Goal: Use online tool/utility: Utilize a website feature to perform a specific function

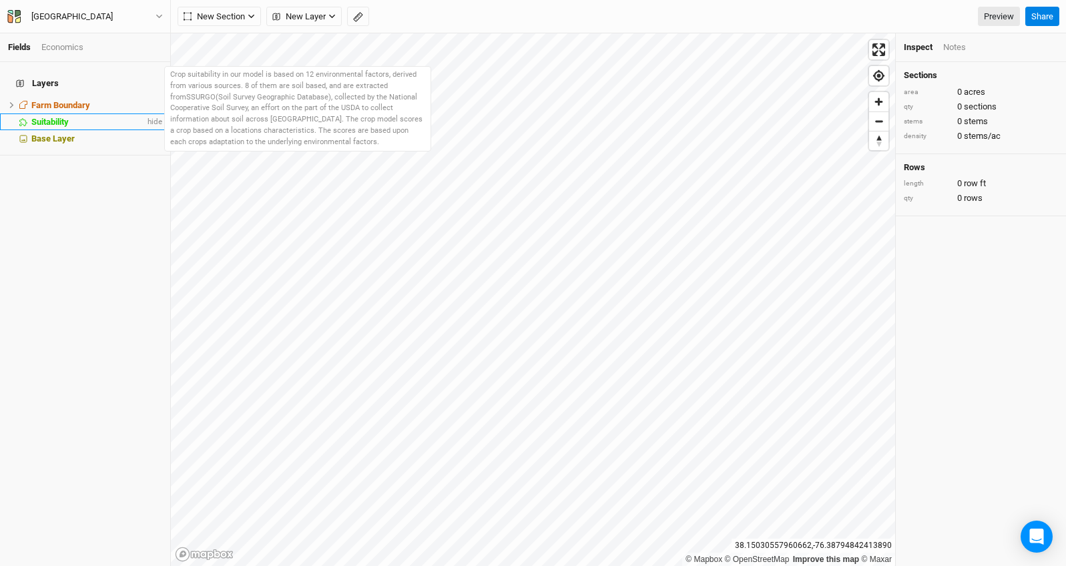
click at [63, 117] on span "Suitability" at bounding box center [49, 122] width 37 height 10
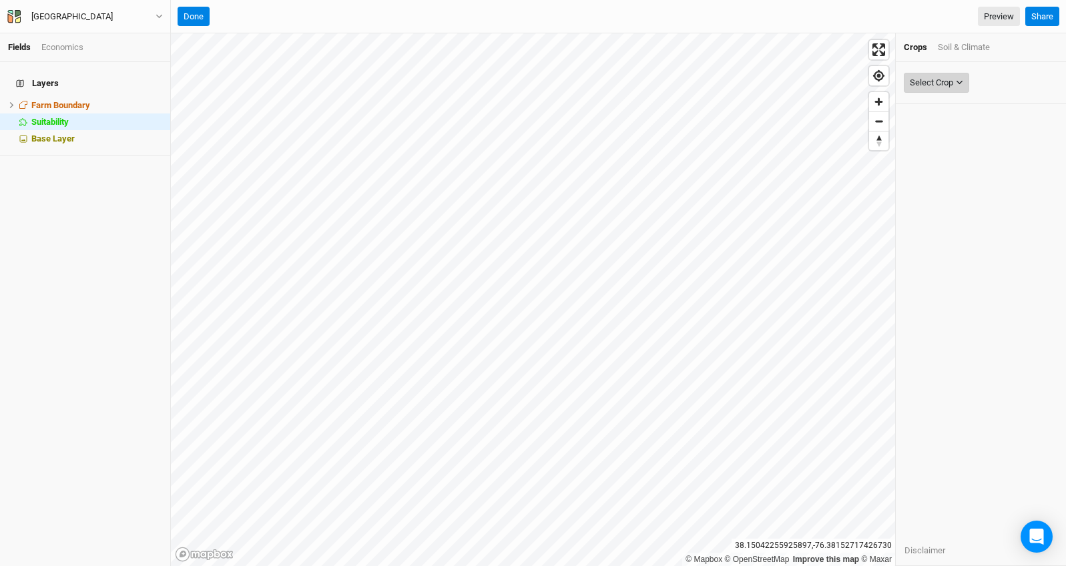
click at [953, 77] on div "Select Crop" at bounding box center [931, 82] width 43 height 13
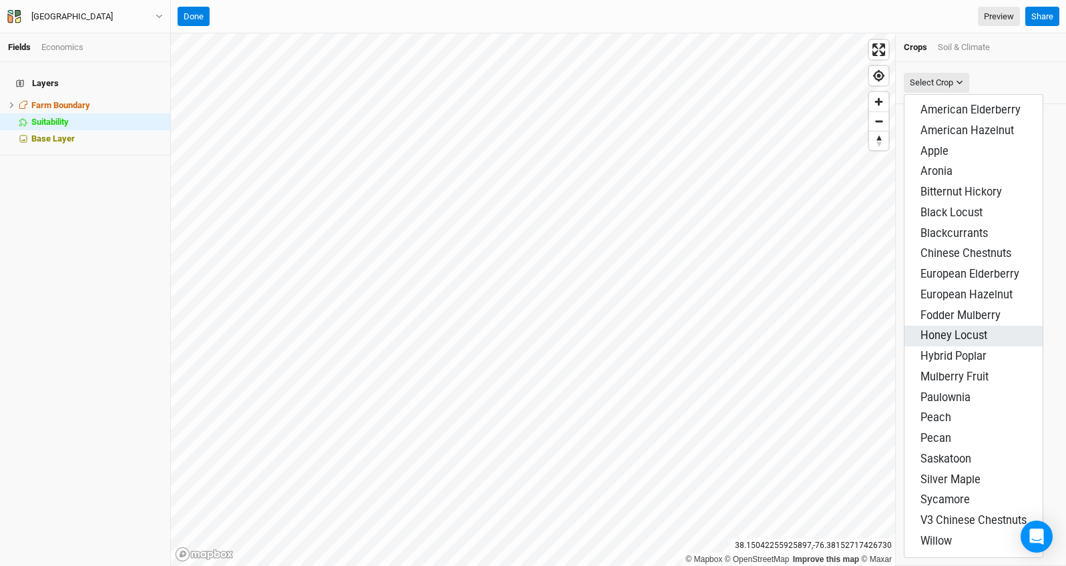
click at [962, 336] on span "Honey Locust" at bounding box center [954, 335] width 67 height 13
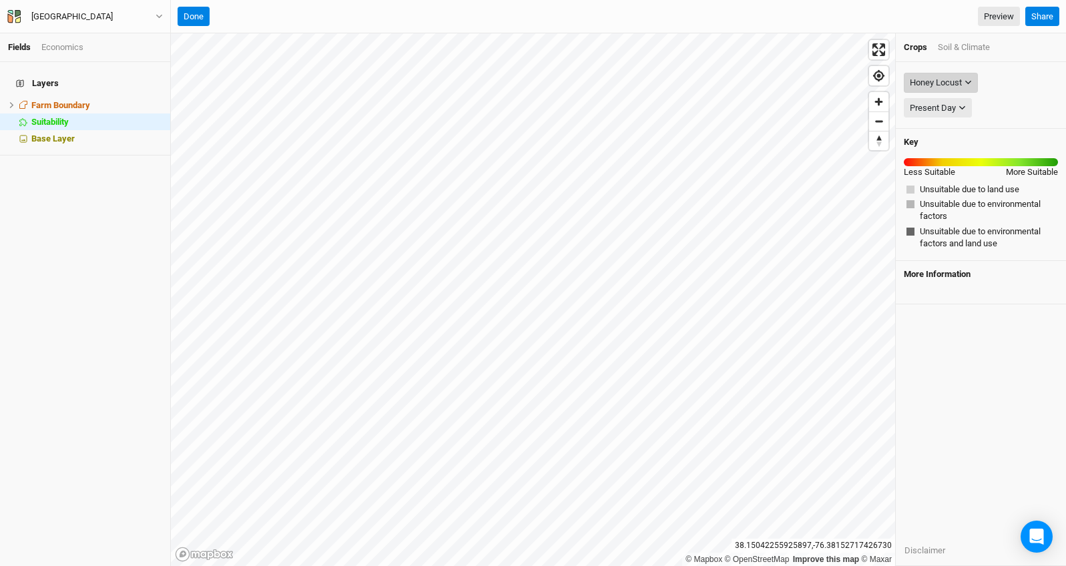
click at [966, 82] on icon "button" at bounding box center [968, 82] width 7 height 7
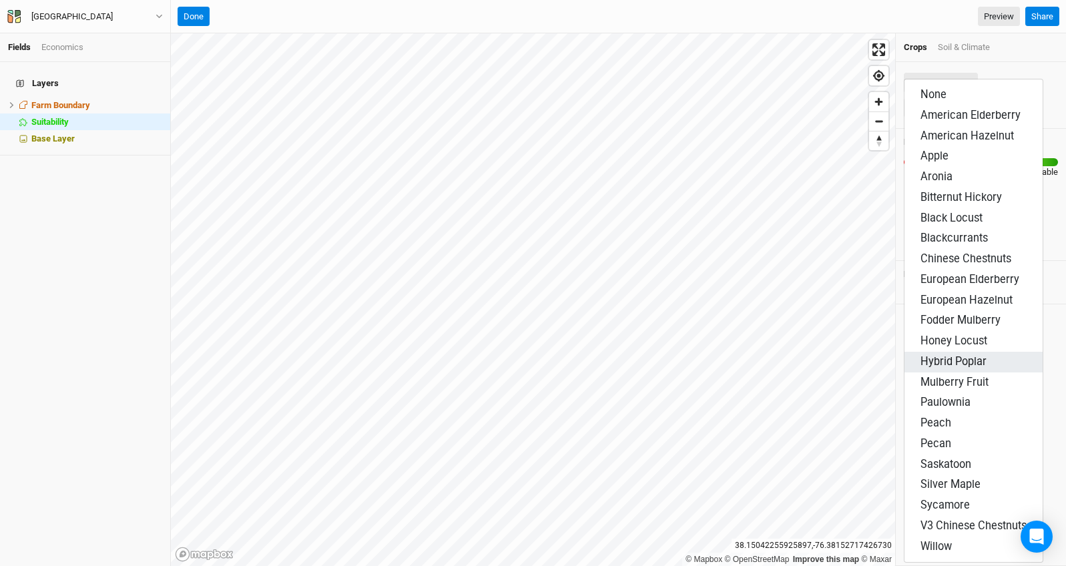
click at [1003, 357] on button "Hybrid Poplar" at bounding box center [974, 362] width 138 height 21
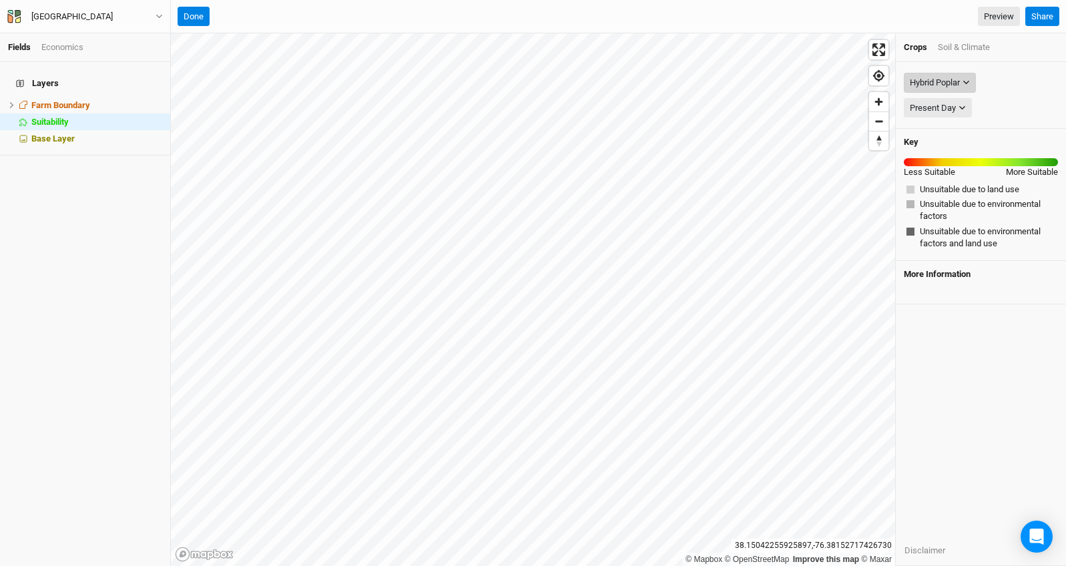
click at [965, 85] on icon "button" at bounding box center [966, 82] width 7 height 7
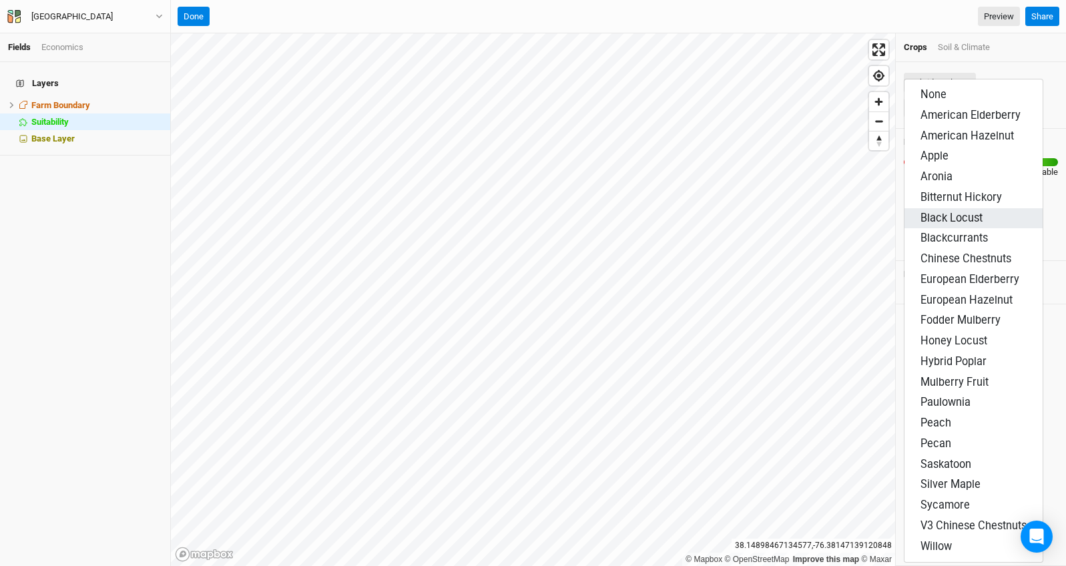
click at [963, 212] on span "Black Locust" at bounding box center [952, 218] width 62 height 13
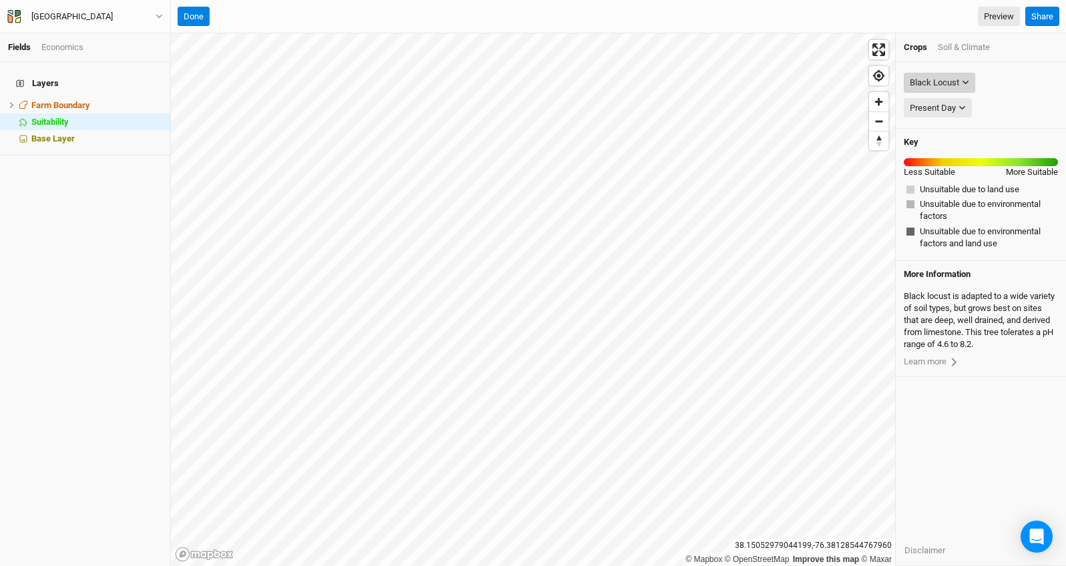
click at [971, 80] on button "Black Locust" at bounding box center [939, 83] width 71 height 20
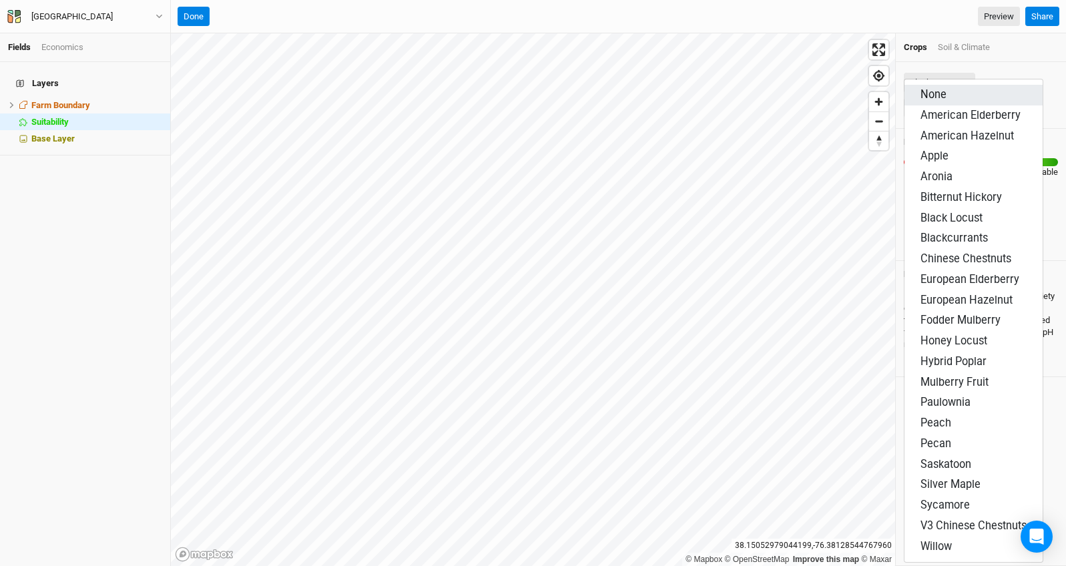
click at [963, 91] on button "None" at bounding box center [974, 95] width 138 height 21
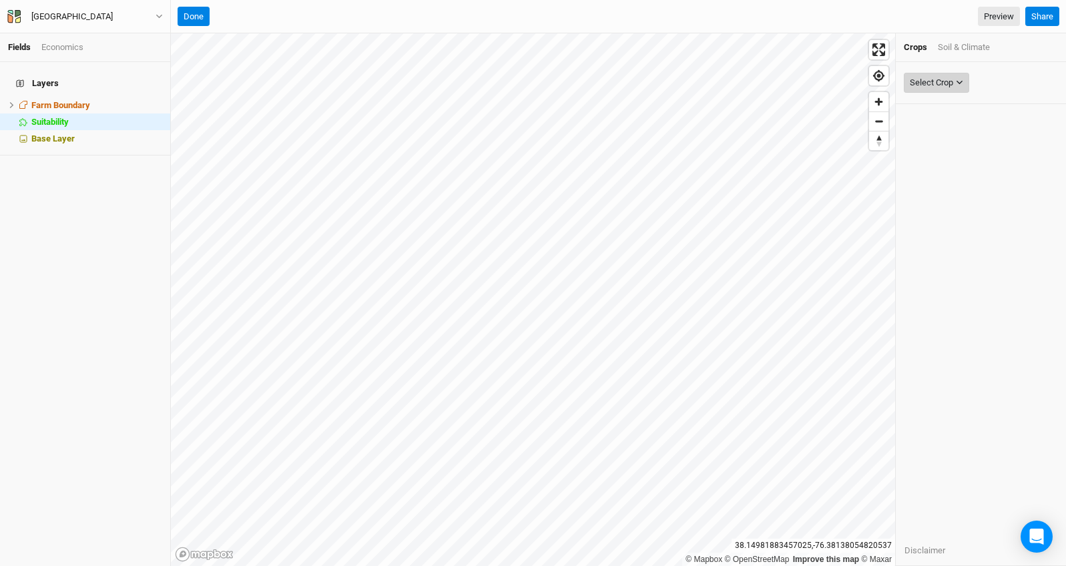
click at [963, 74] on button "Select Crop" at bounding box center [936, 83] width 65 height 20
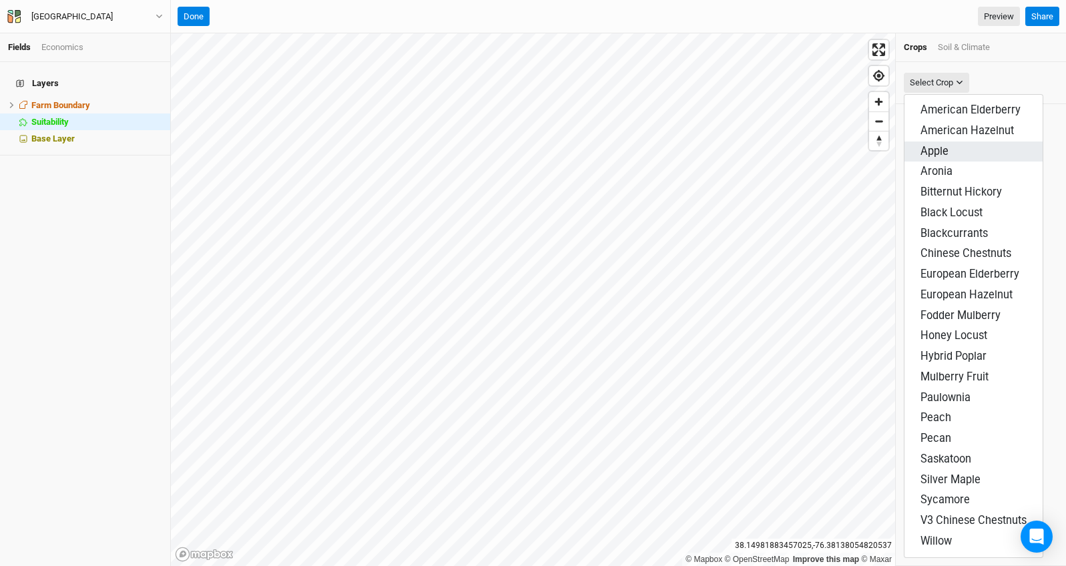
click at [968, 155] on button "Apple" at bounding box center [974, 152] width 138 height 21
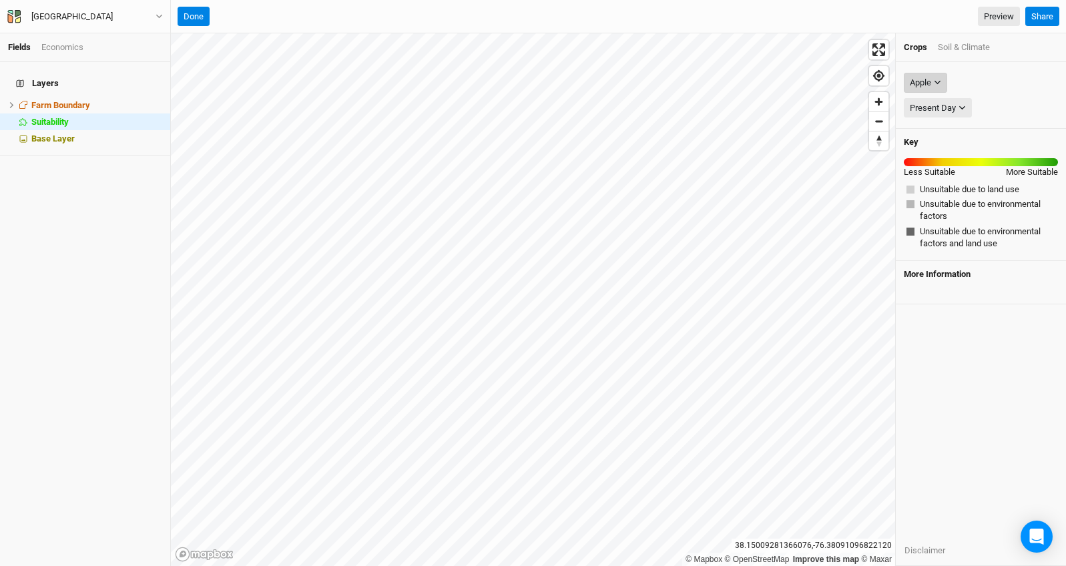
click at [943, 81] on button "Apple" at bounding box center [925, 83] width 43 height 20
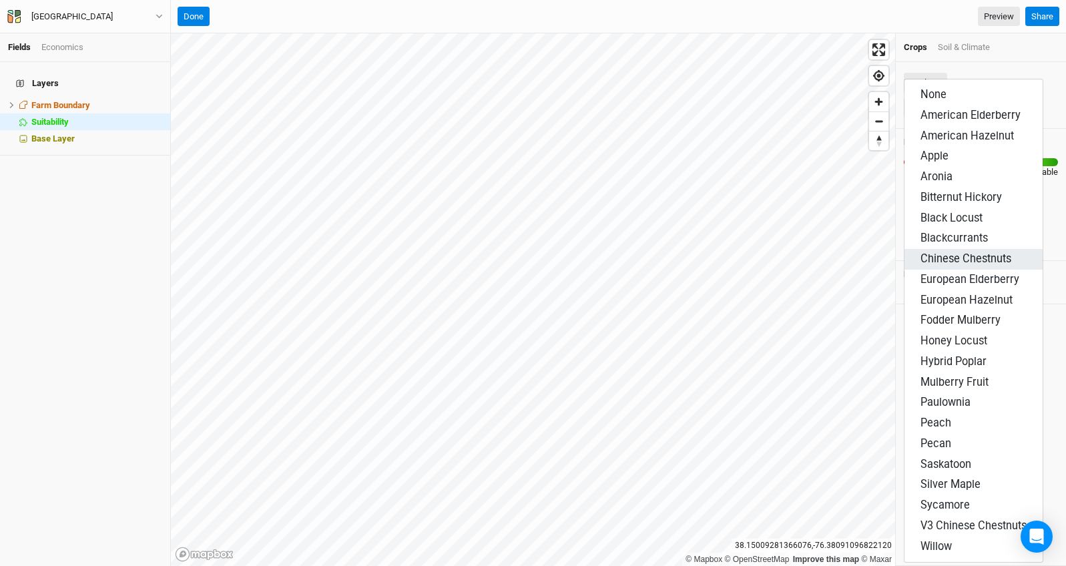
click at [963, 263] on span "Chinese Chestnuts" at bounding box center [966, 258] width 91 height 13
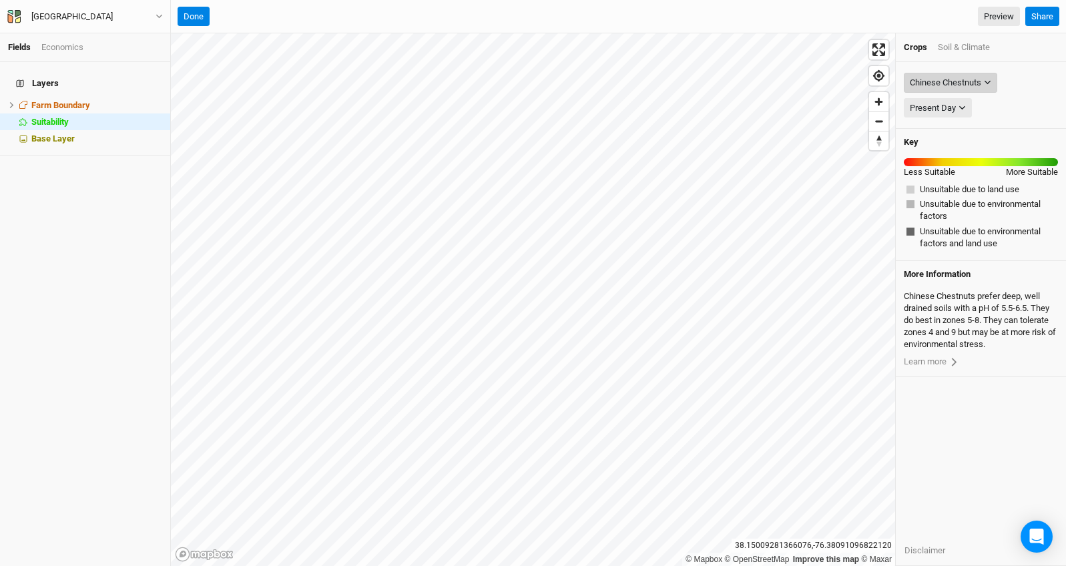
click at [989, 85] on icon "button" at bounding box center [987, 82] width 7 height 7
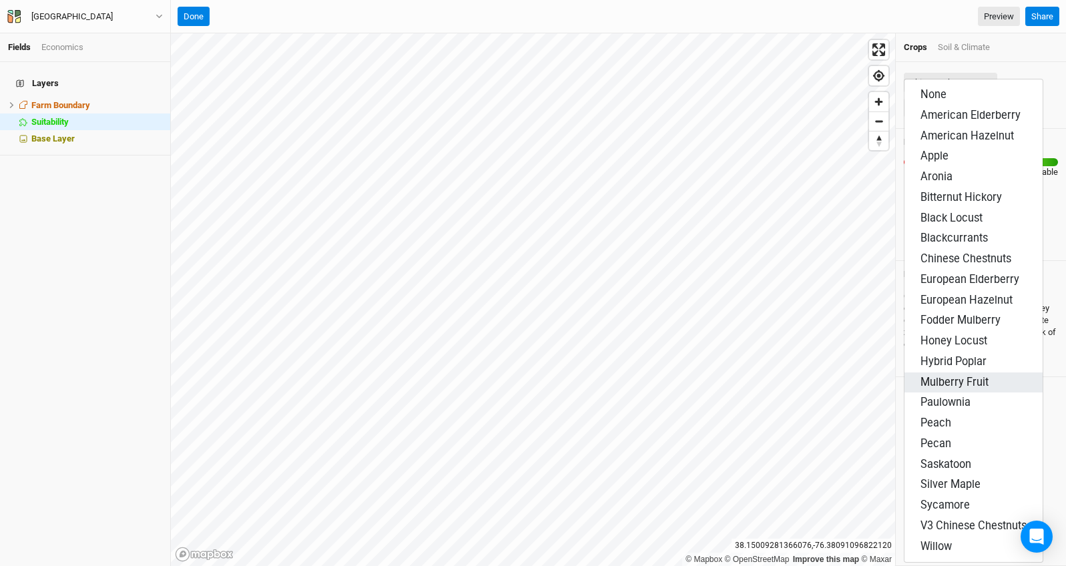
click at [962, 387] on span "Mulberry Fruit" at bounding box center [955, 382] width 68 height 13
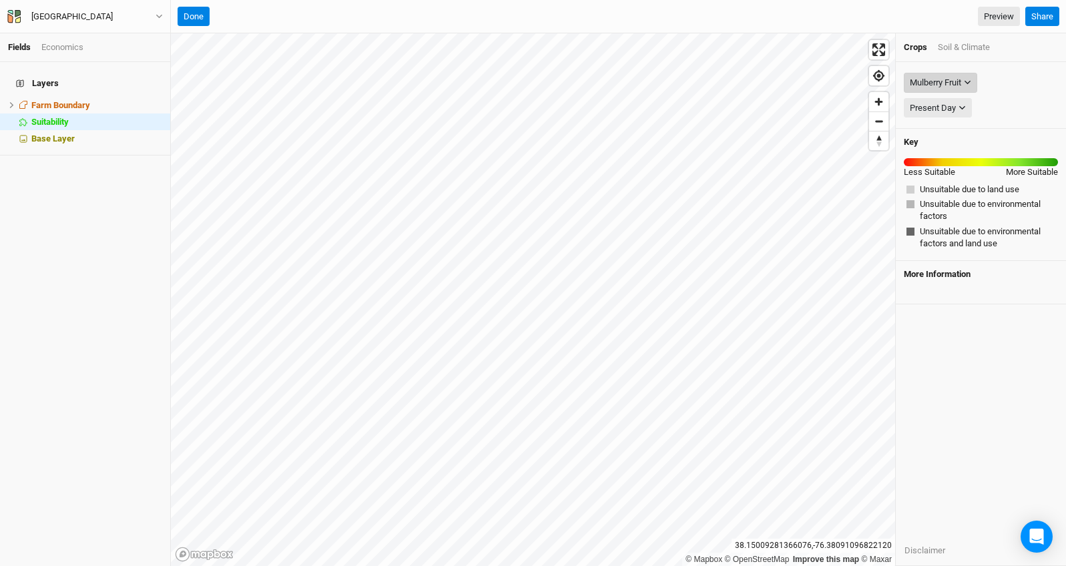
click at [971, 85] on icon "button" at bounding box center [967, 82] width 7 height 7
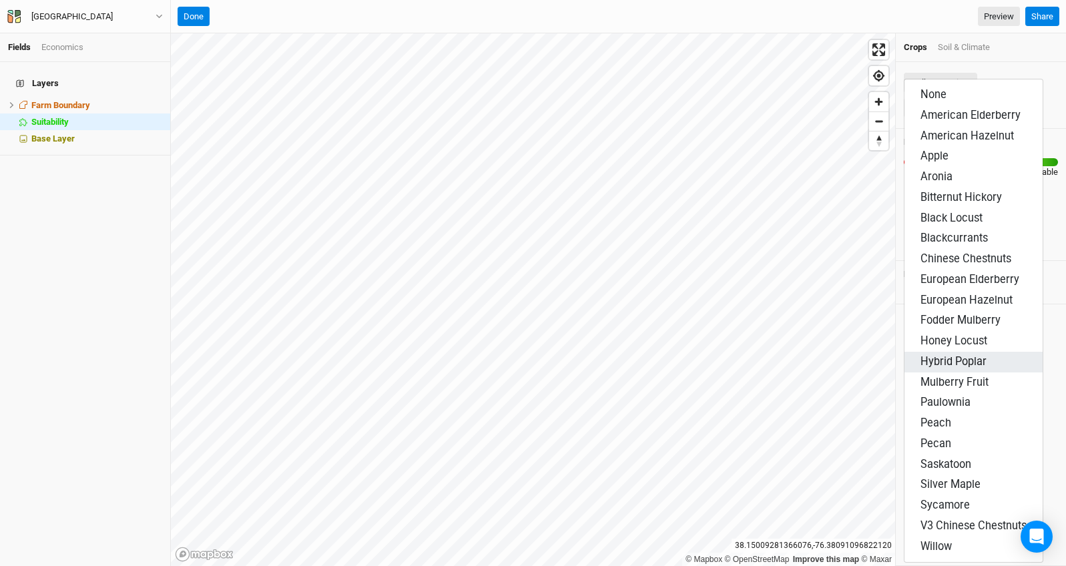
click at [975, 365] on span "Hybrid Poplar" at bounding box center [954, 361] width 66 height 13
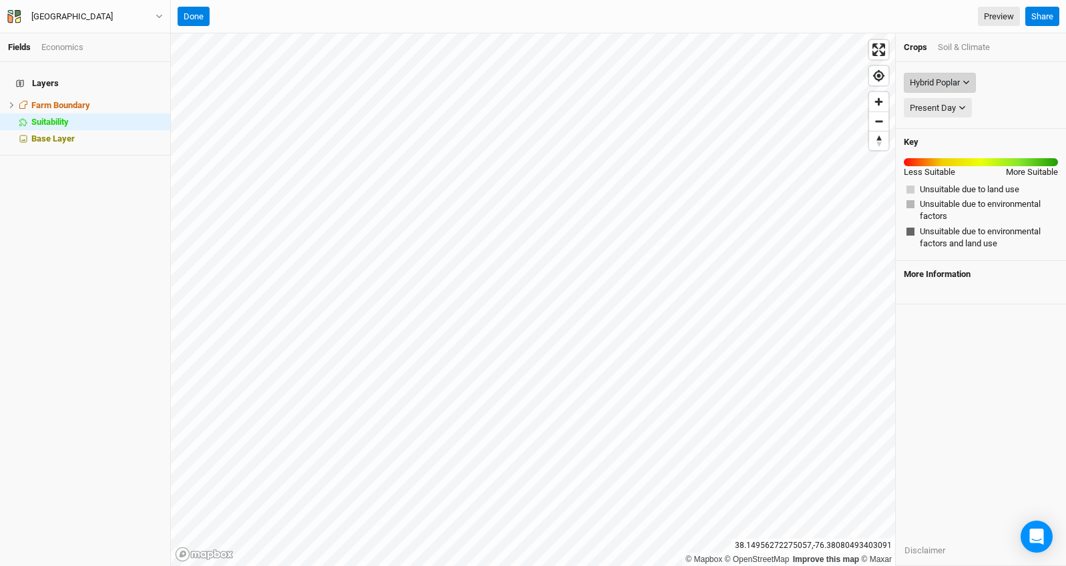
click at [969, 81] on icon "button" at bounding box center [966, 82] width 7 height 7
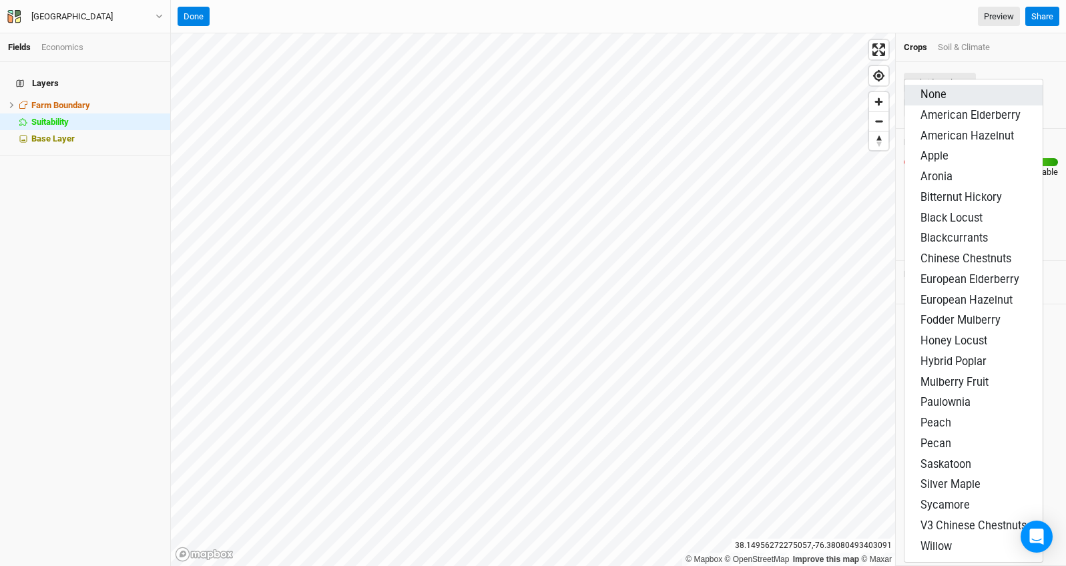
click at [968, 91] on button "None" at bounding box center [974, 95] width 138 height 21
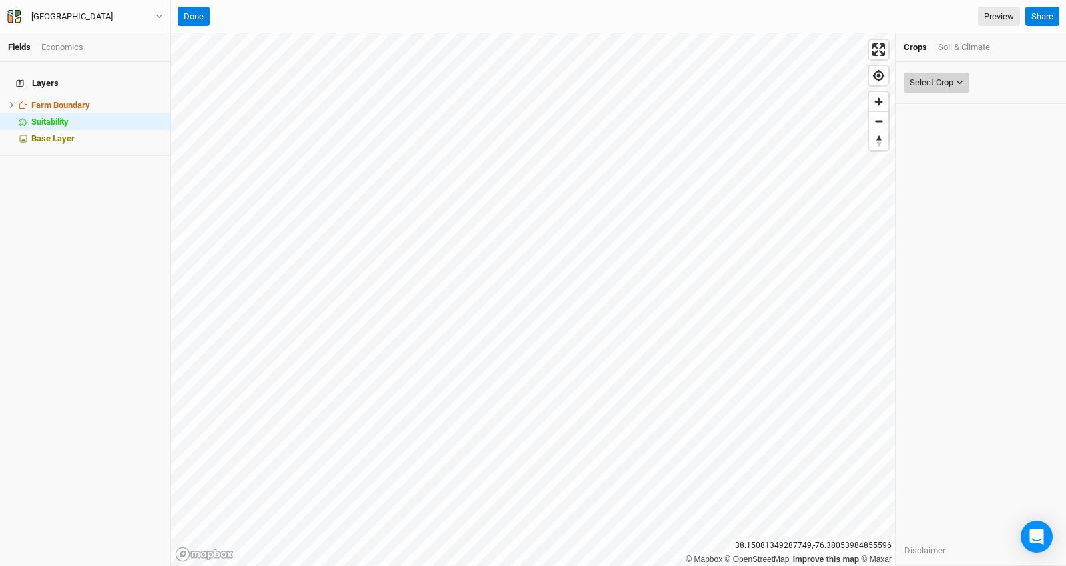
click at [960, 84] on icon "button" at bounding box center [959, 82] width 7 height 7
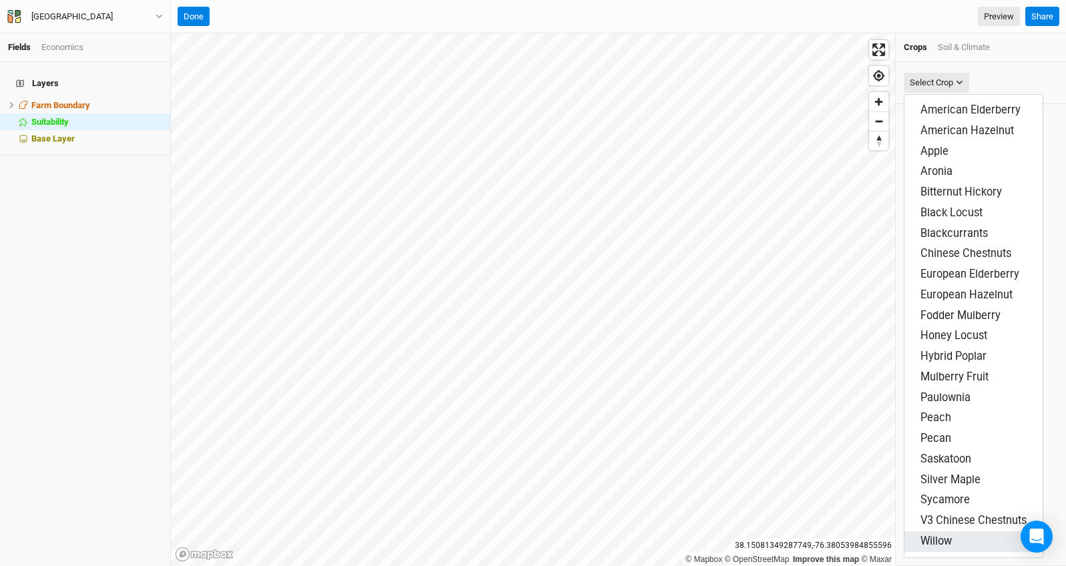
click at [931, 538] on span "Willow" at bounding box center [936, 541] width 31 height 13
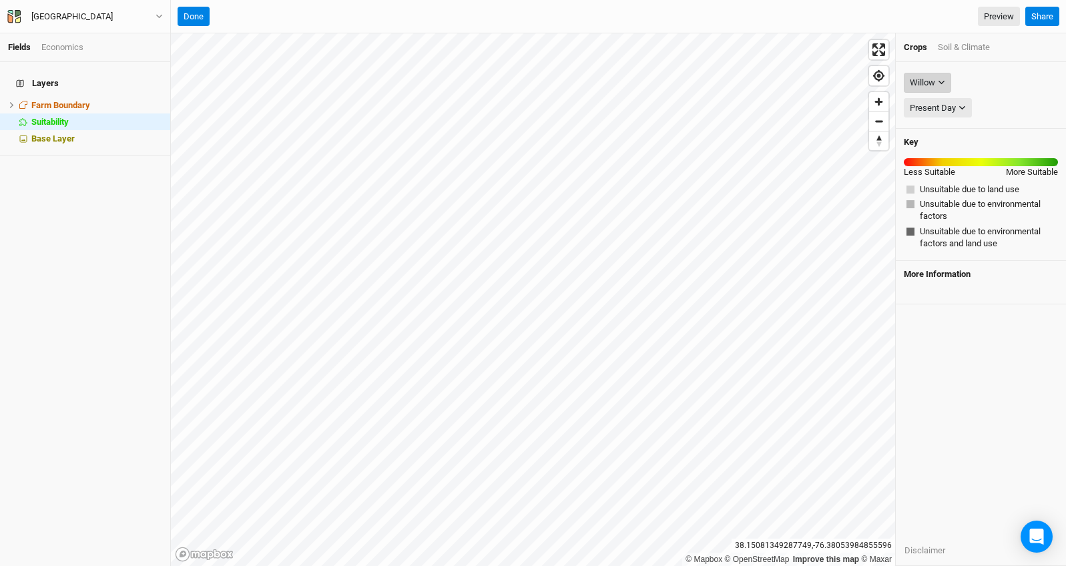
click at [941, 87] on button "Willow" at bounding box center [927, 83] width 47 height 20
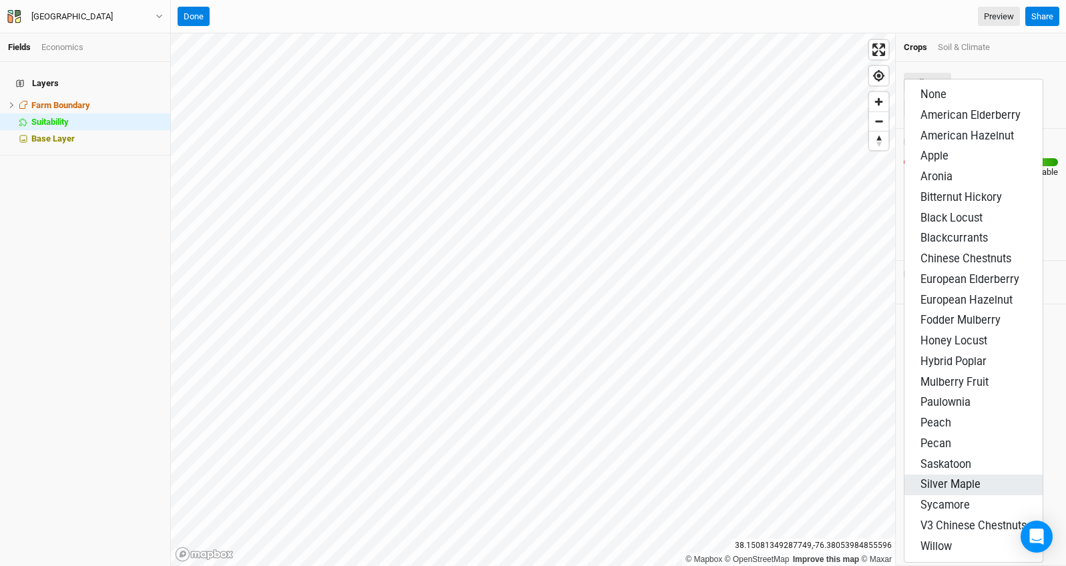
click at [948, 485] on span "Silver Maple" at bounding box center [951, 484] width 60 height 13
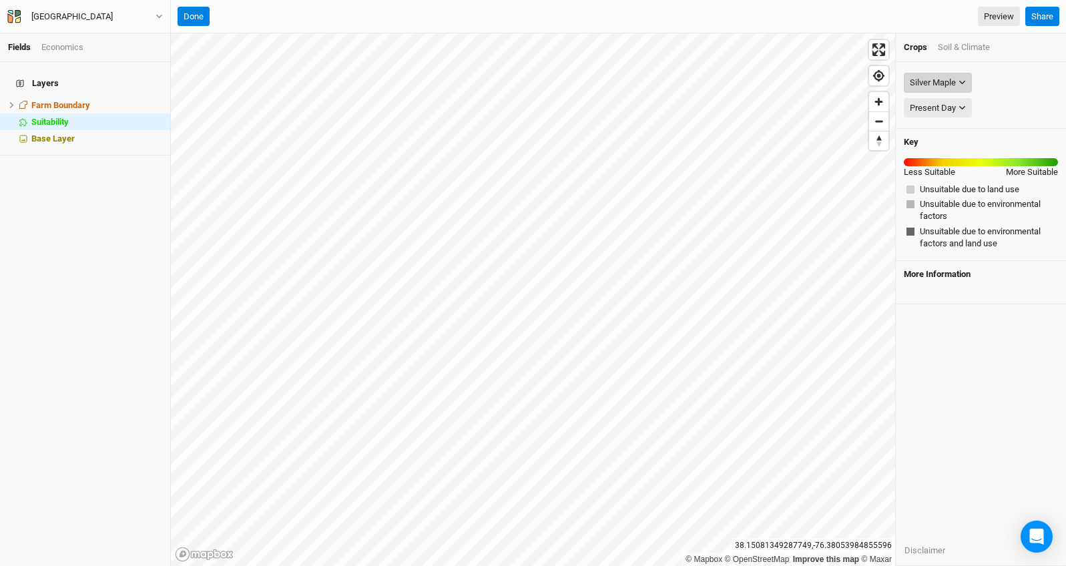
click at [965, 81] on icon "button" at bounding box center [962, 82] width 7 height 7
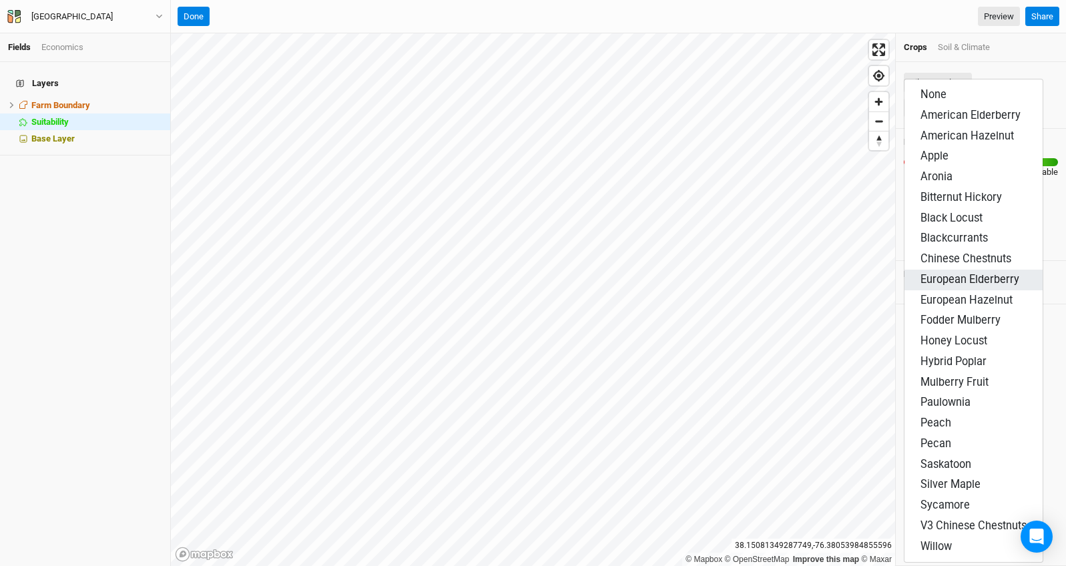
click at [1008, 281] on span "European Elderberry" at bounding box center [970, 279] width 99 height 13
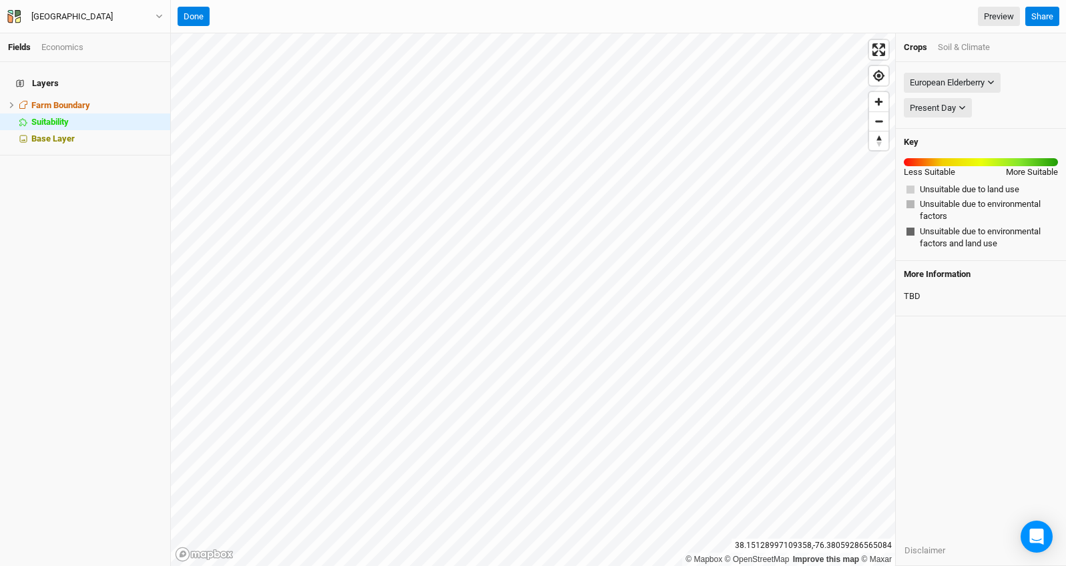
click at [934, 22] on div "Done Preview" at bounding box center [599, 17] width 843 height 20
